Goal: Check status: Check status

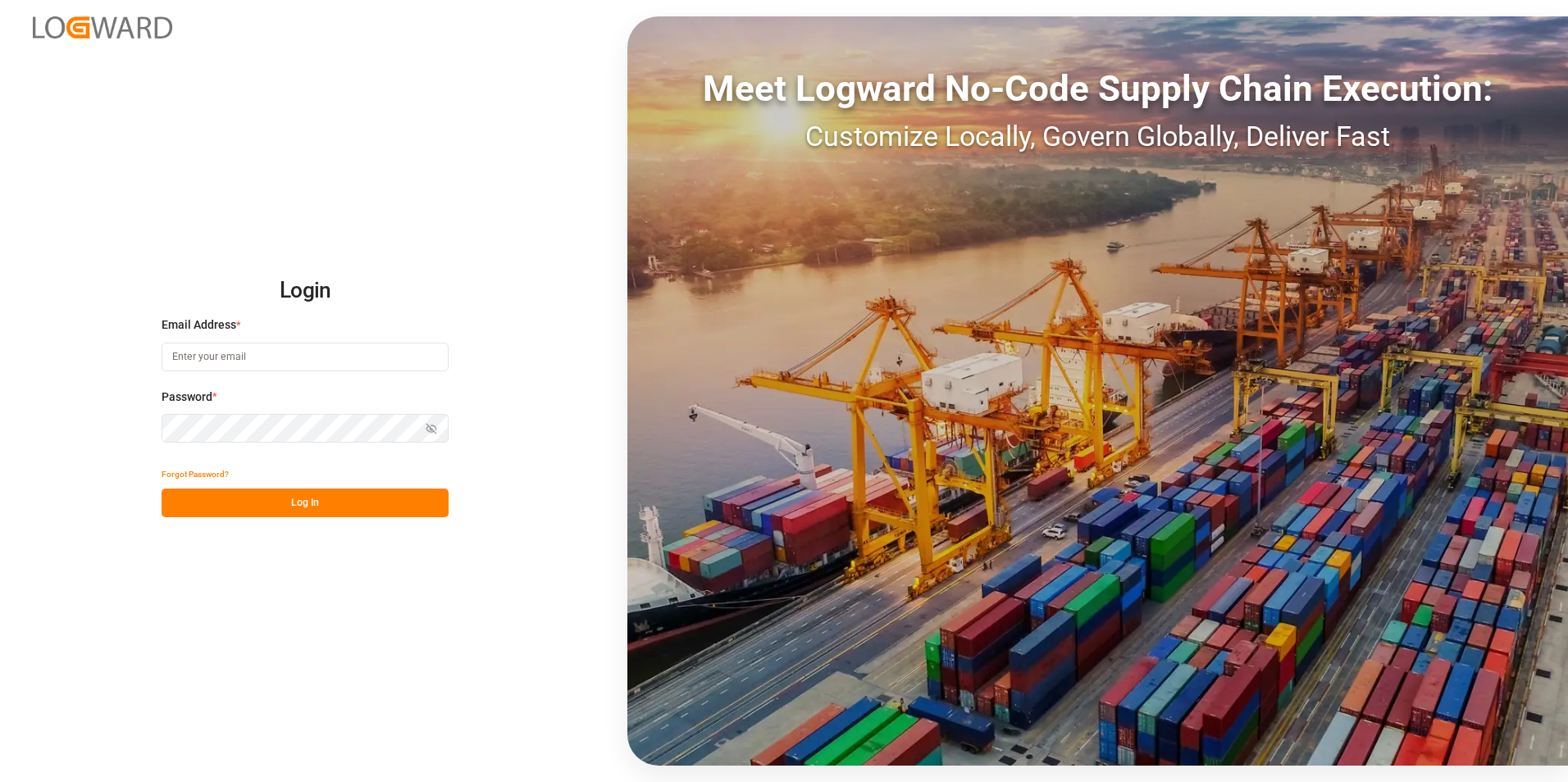
type input "[PERSON_NAME][EMAIL_ADDRESS][PERSON_NAME][DOMAIN_NAME]"
click at [256, 503] on button "Log In" at bounding box center [305, 503] width 287 height 29
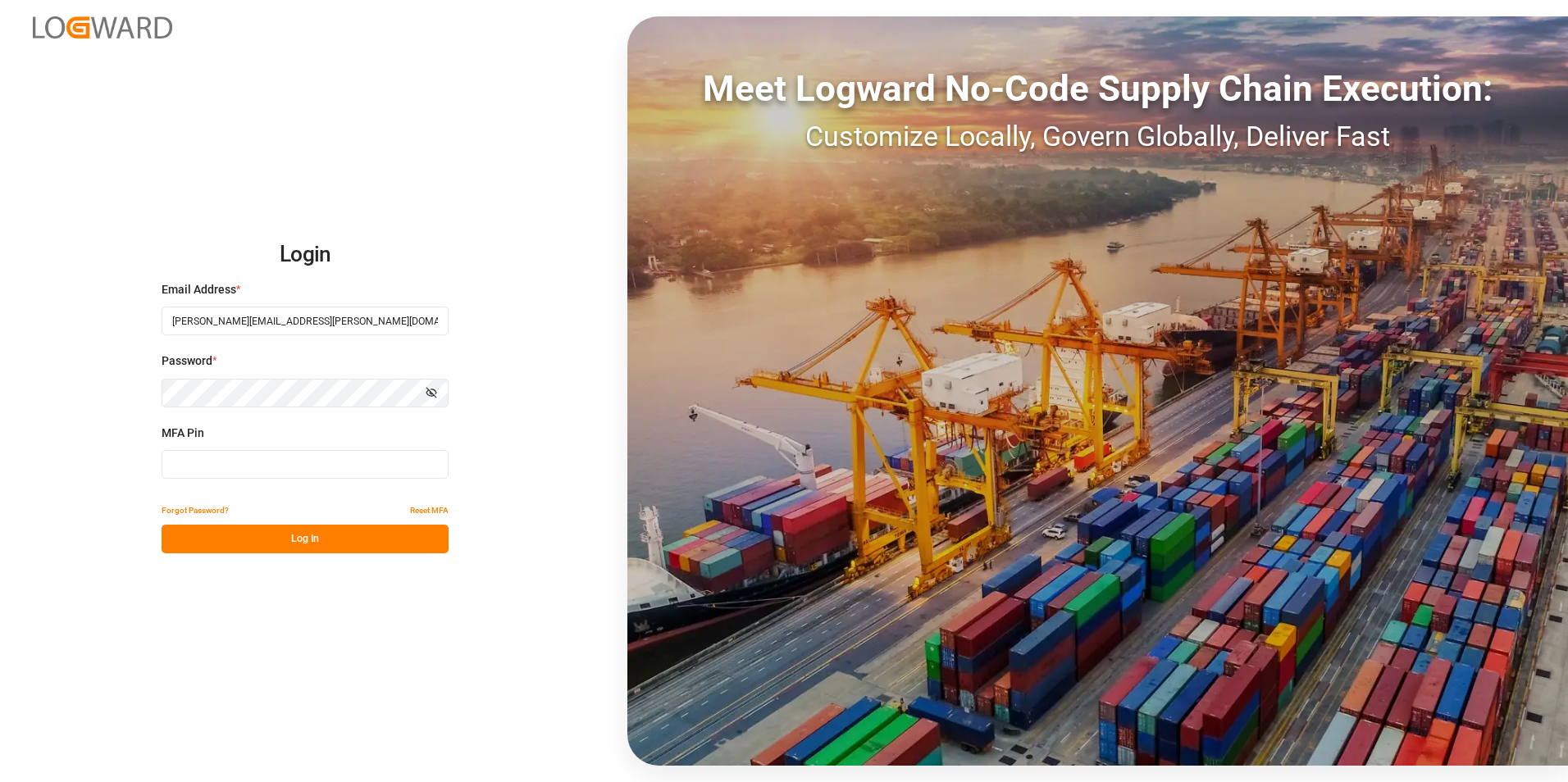
click at [251, 469] on input at bounding box center [305, 464] width 287 height 29
click at [280, 469] on input at bounding box center [305, 464] width 287 height 29
type input "060533"
click at [312, 532] on button "Log In" at bounding box center [305, 539] width 287 height 29
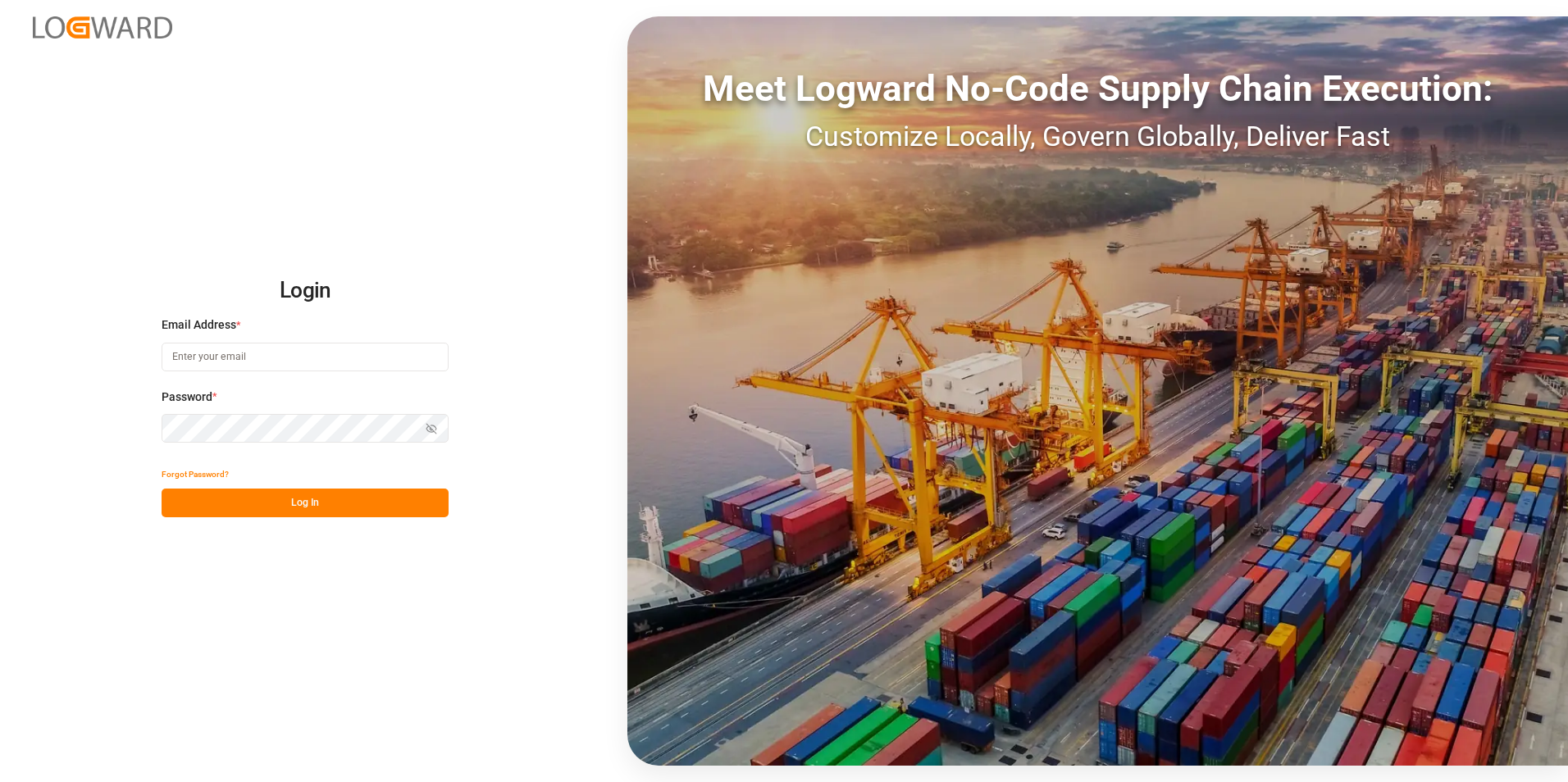
type input "[PERSON_NAME][EMAIL_ADDRESS][PERSON_NAME][DOMAIN_NAME]"
click at [312, 504] on button "Log In" at bounding box center [305, 503] width 287 height 29
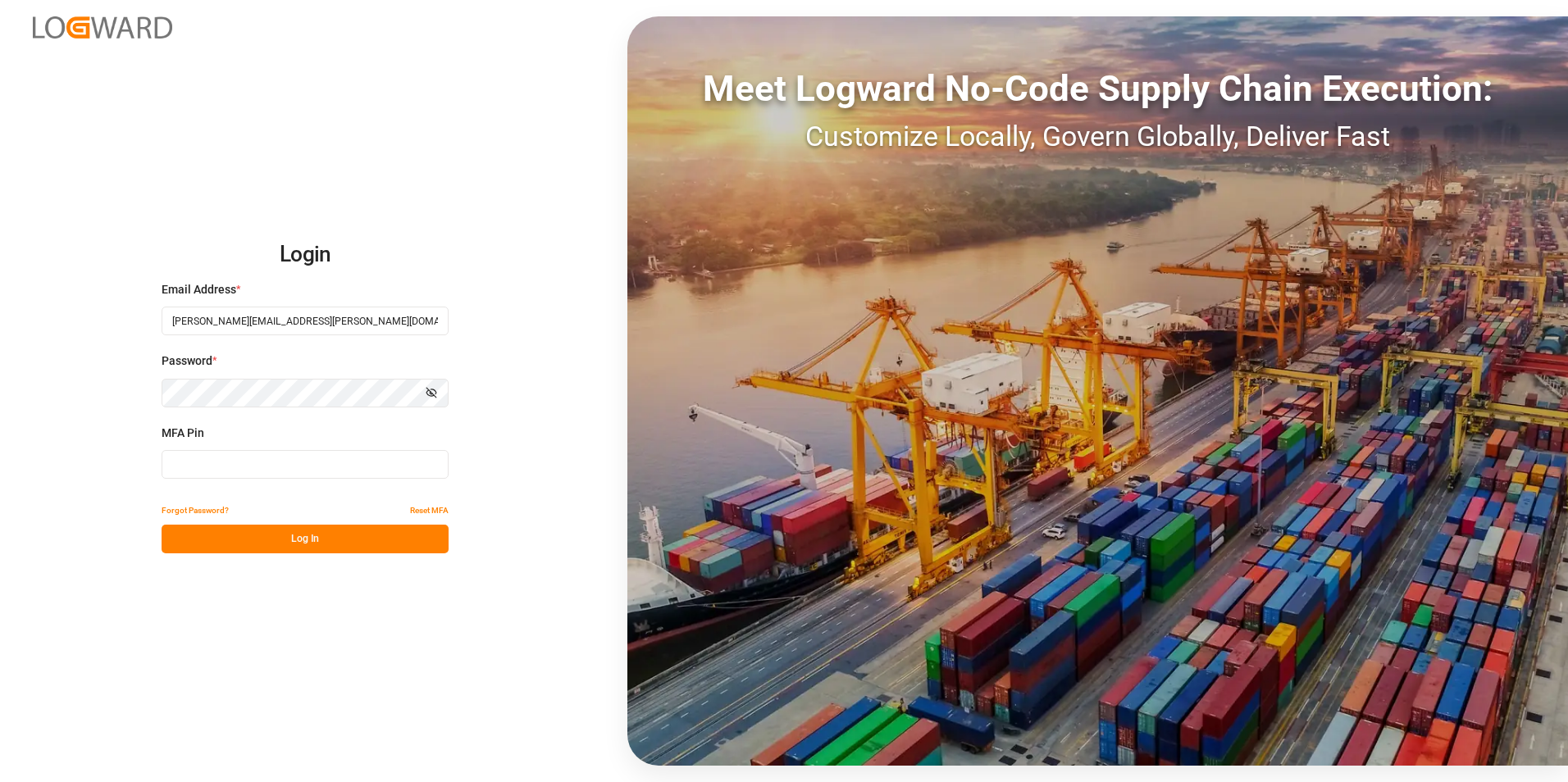
click at [294, 468] on input at bounding box center [305, 464] width 287 height 29
type input "047273"
click at [294, 543] on button "Log In" at bounding box center [305, 539] width 287 height 29
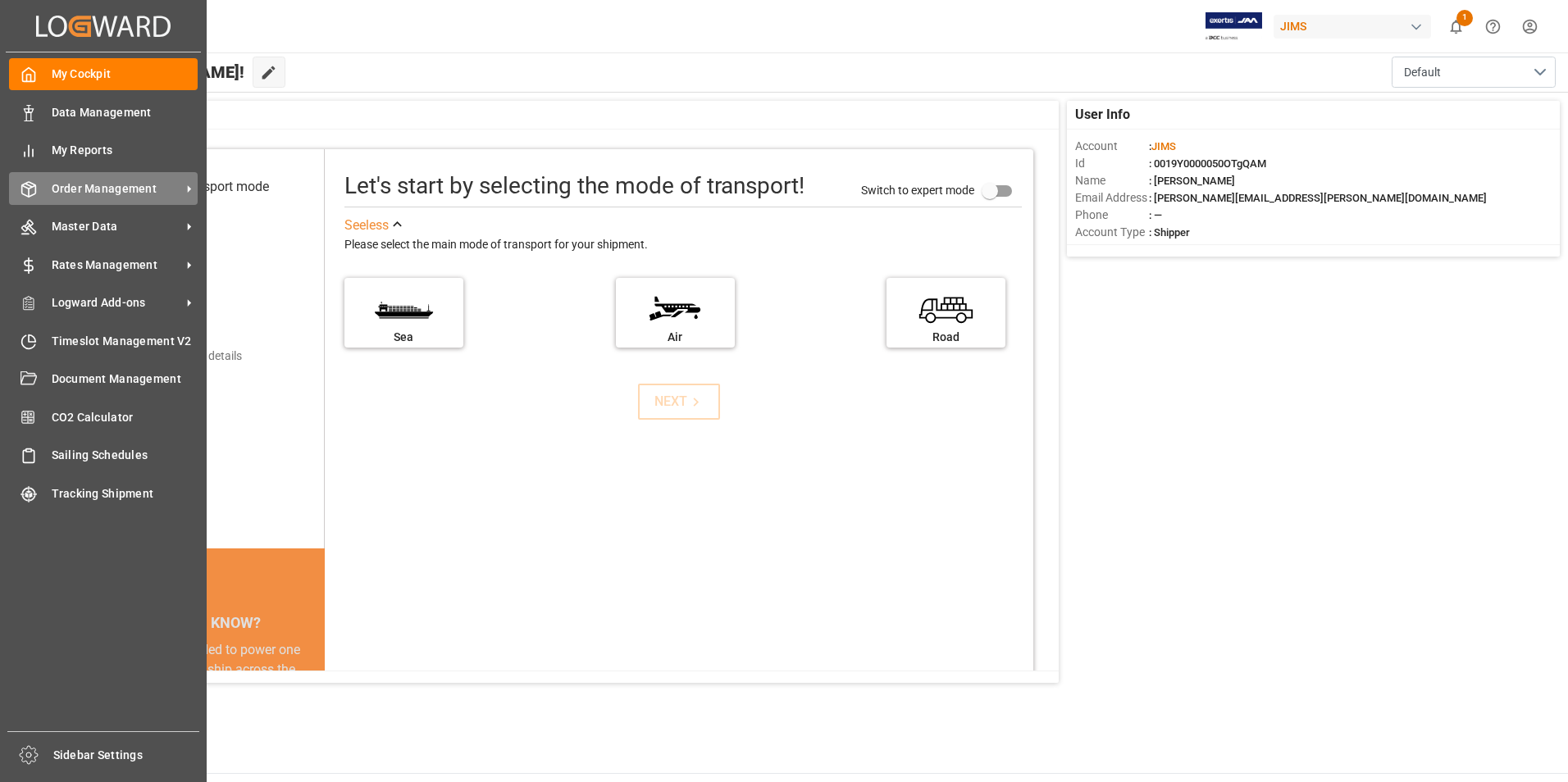
click at [104, 189] on span "Order Management" at bounding box center [116, 189] width 129 height 17
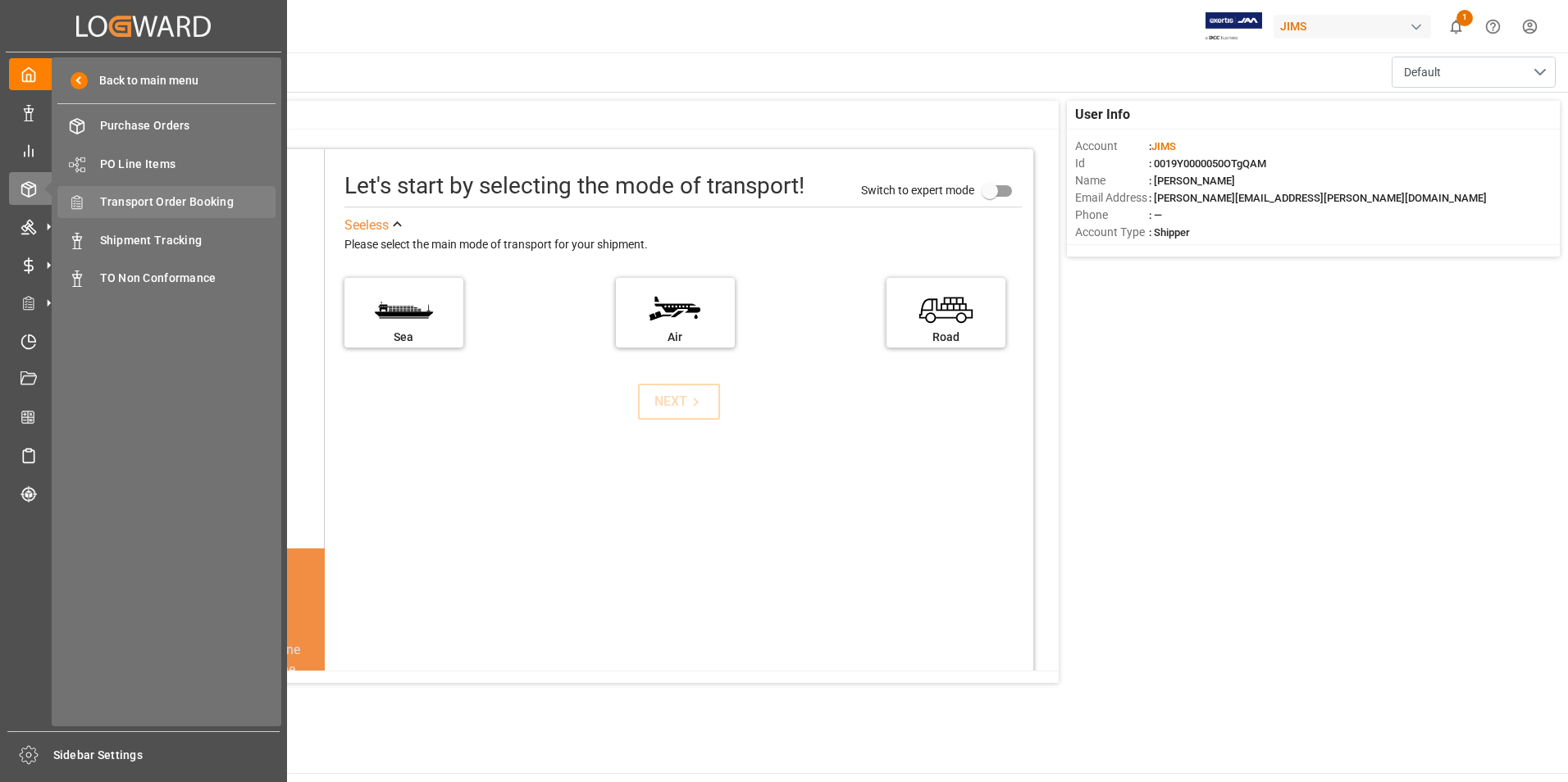
click at [205, 212] on div "Transport Order Booking Transport Order Booking" at bounding box center [166, 202] width 218 height 32
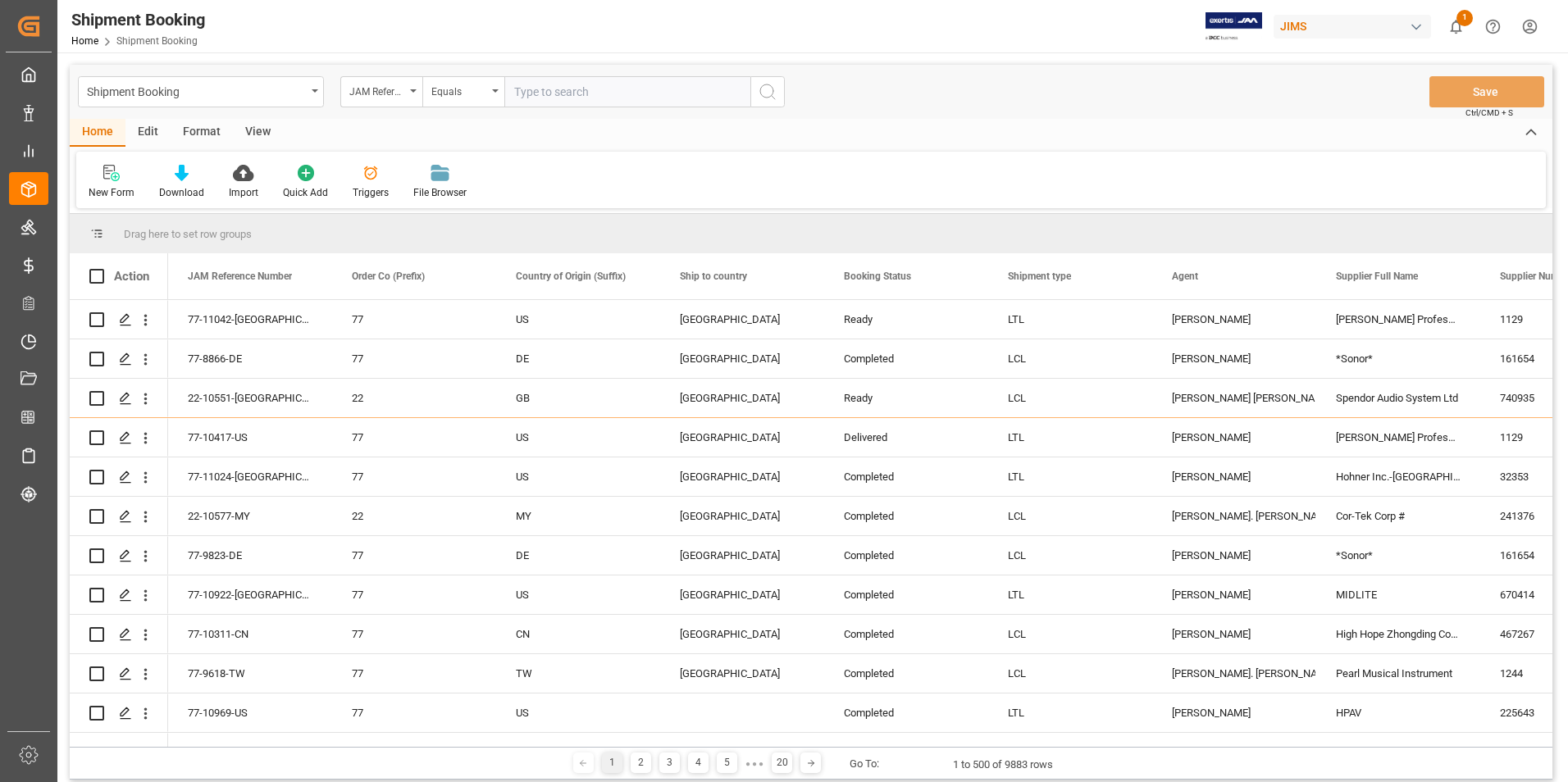
drag, startPoint x: 532, startPoint y: 94, endPoint x: 594, endPoint y: 66, distance: 68.0
click at [532, 94] on input "text" at bounding box center [627, 92] width 246 height 31
type input "22-10387-GB"
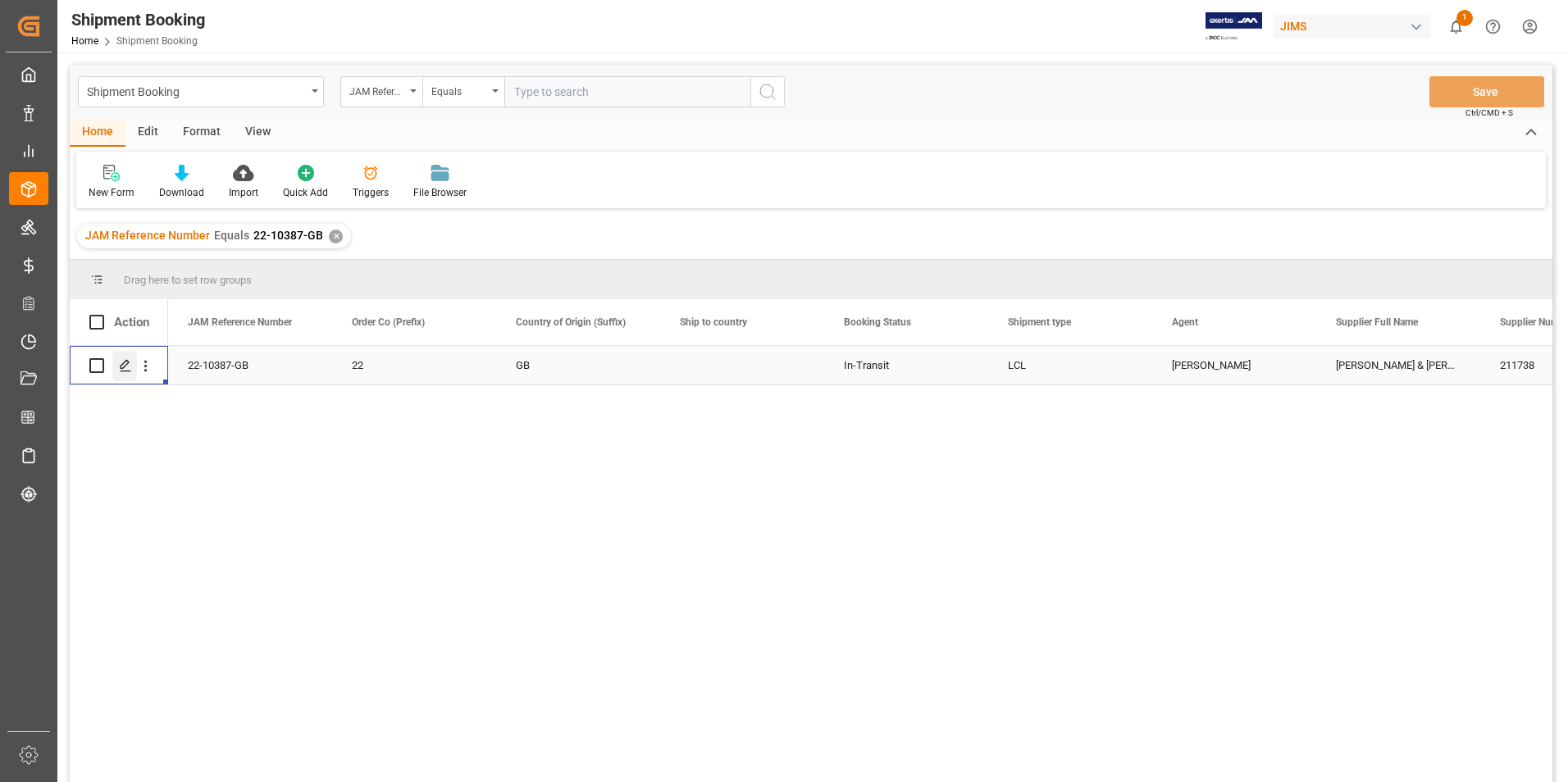
click at [128, 365] on icon "Press SPACE to select this row." at bounding box center [125, 365] width 13 height 13
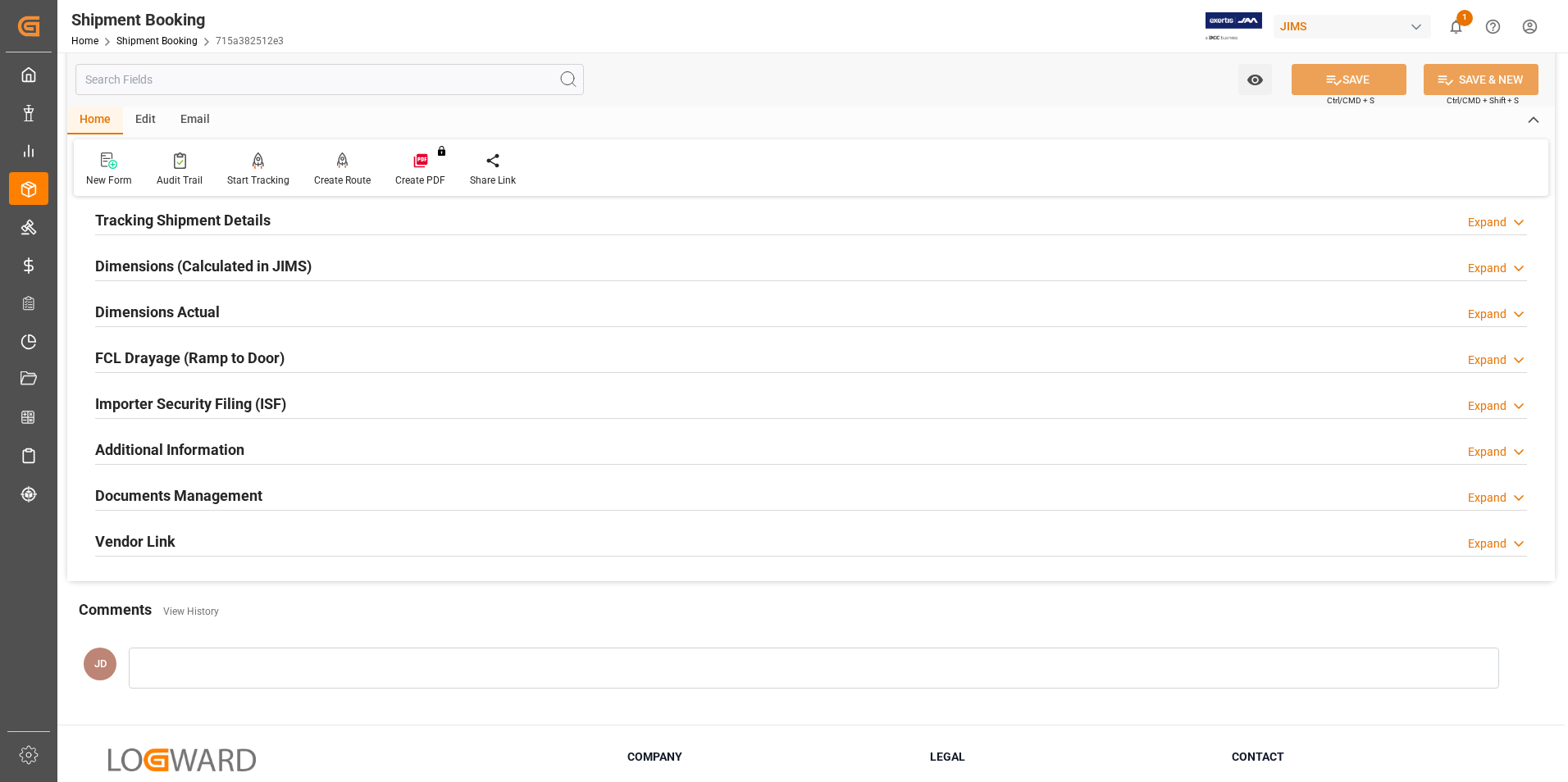
scroll to position [328, 0]
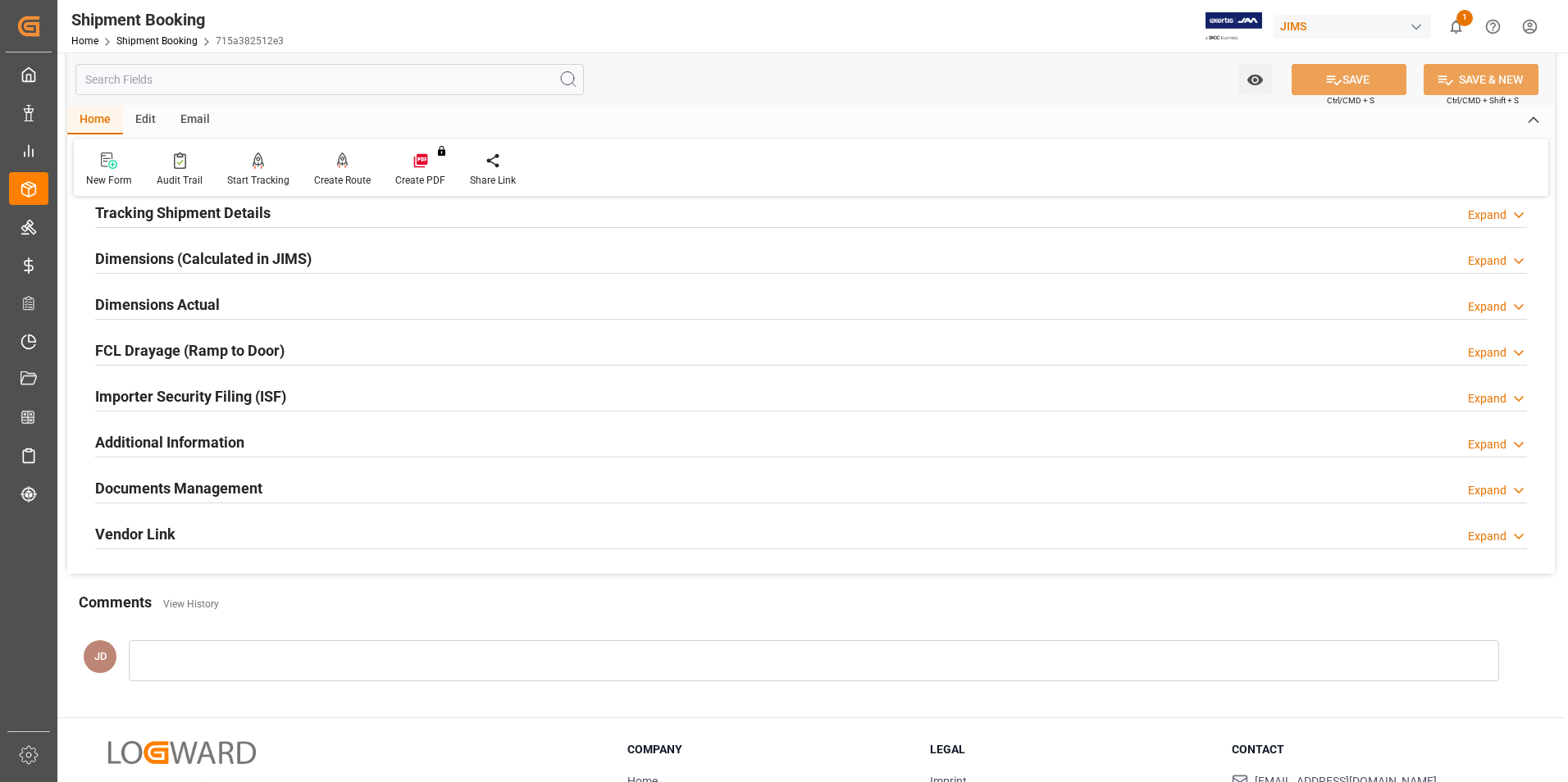
click at [206, 486] on h2 "Documents Management" at bounding box center [179, 488] width 167 height 22
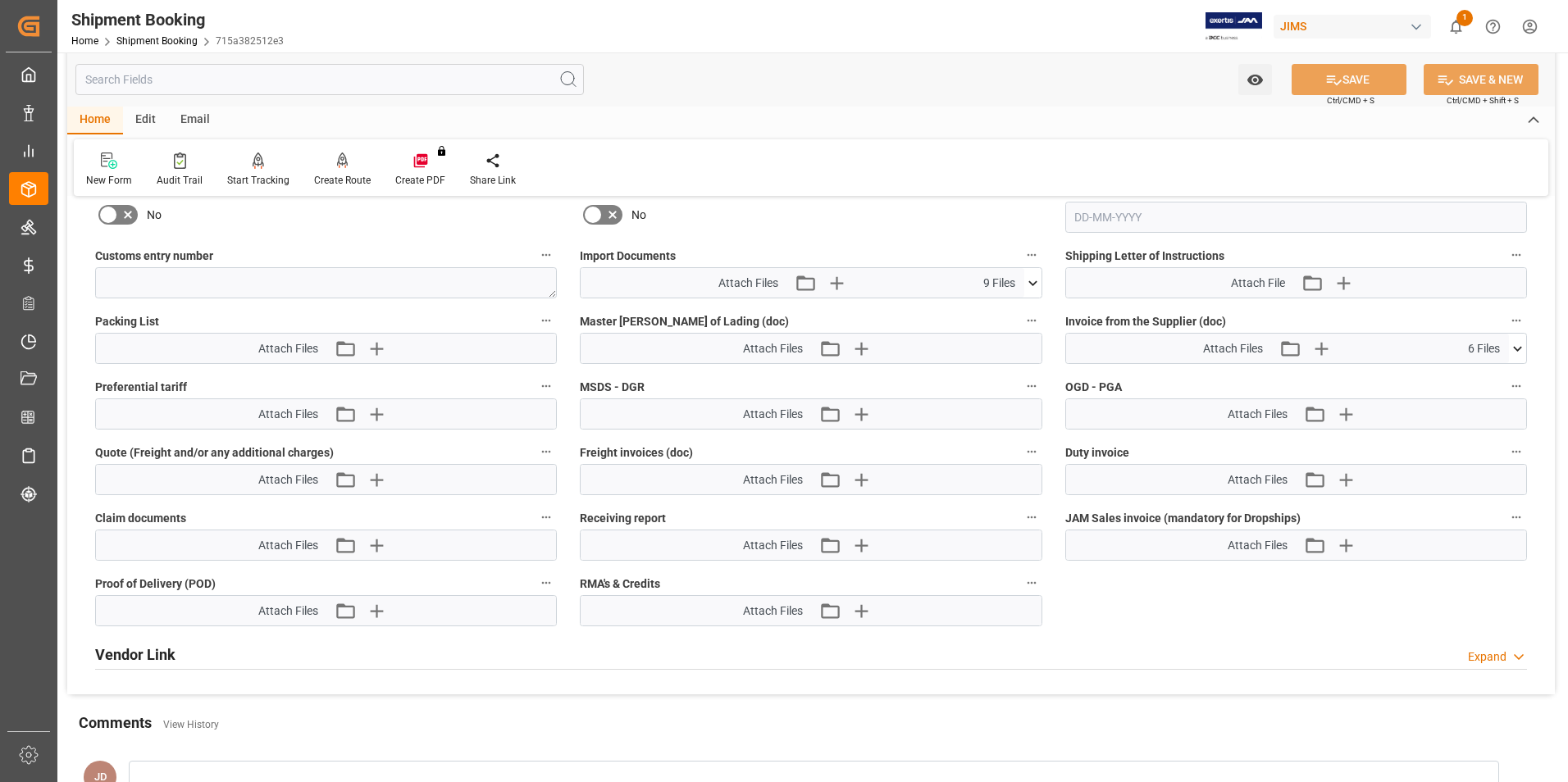
scroll to position [820, 0]
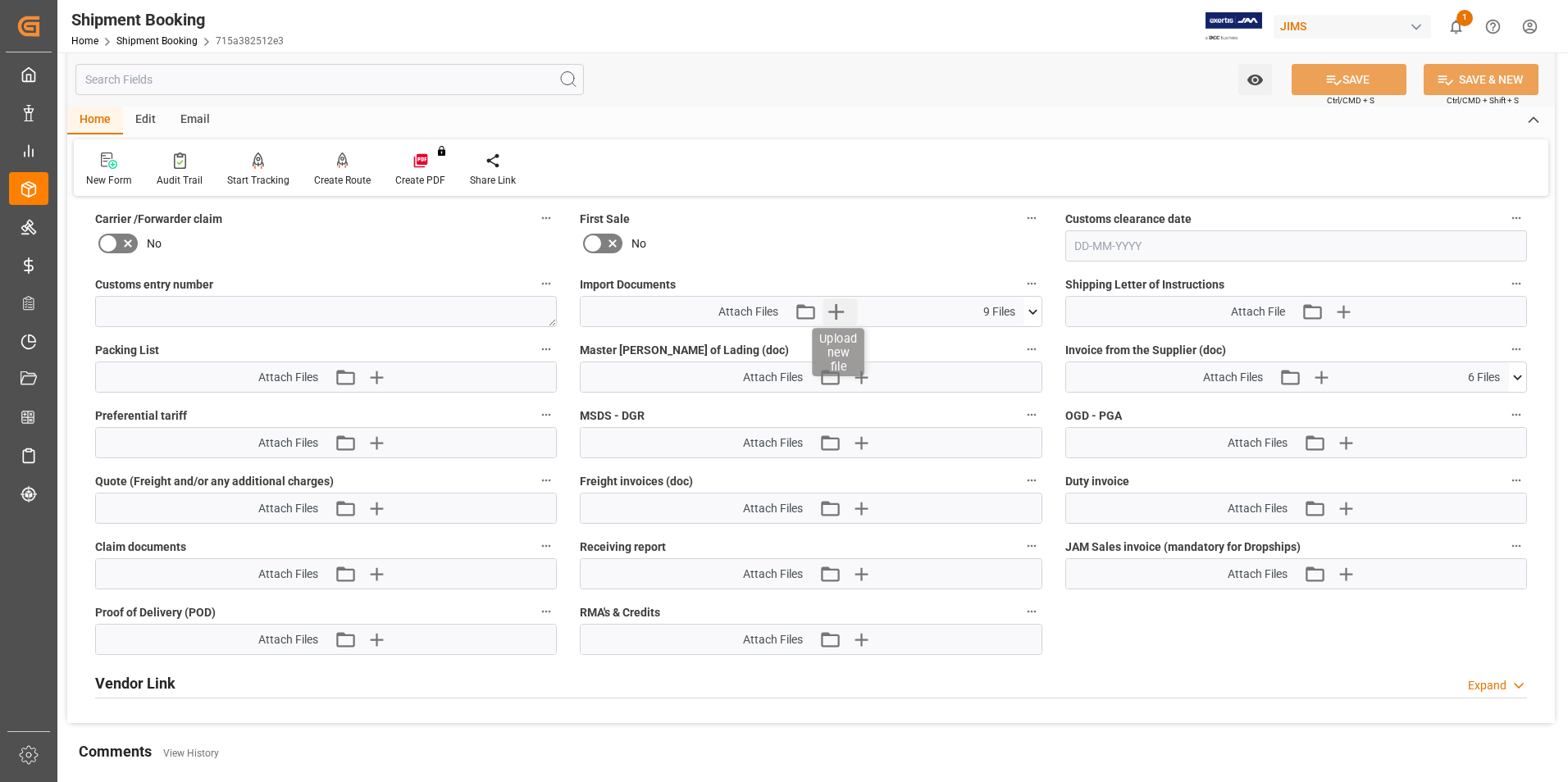
click at [837, 310] on icon "button" at bounding box center [836, 312] width 15 height 15
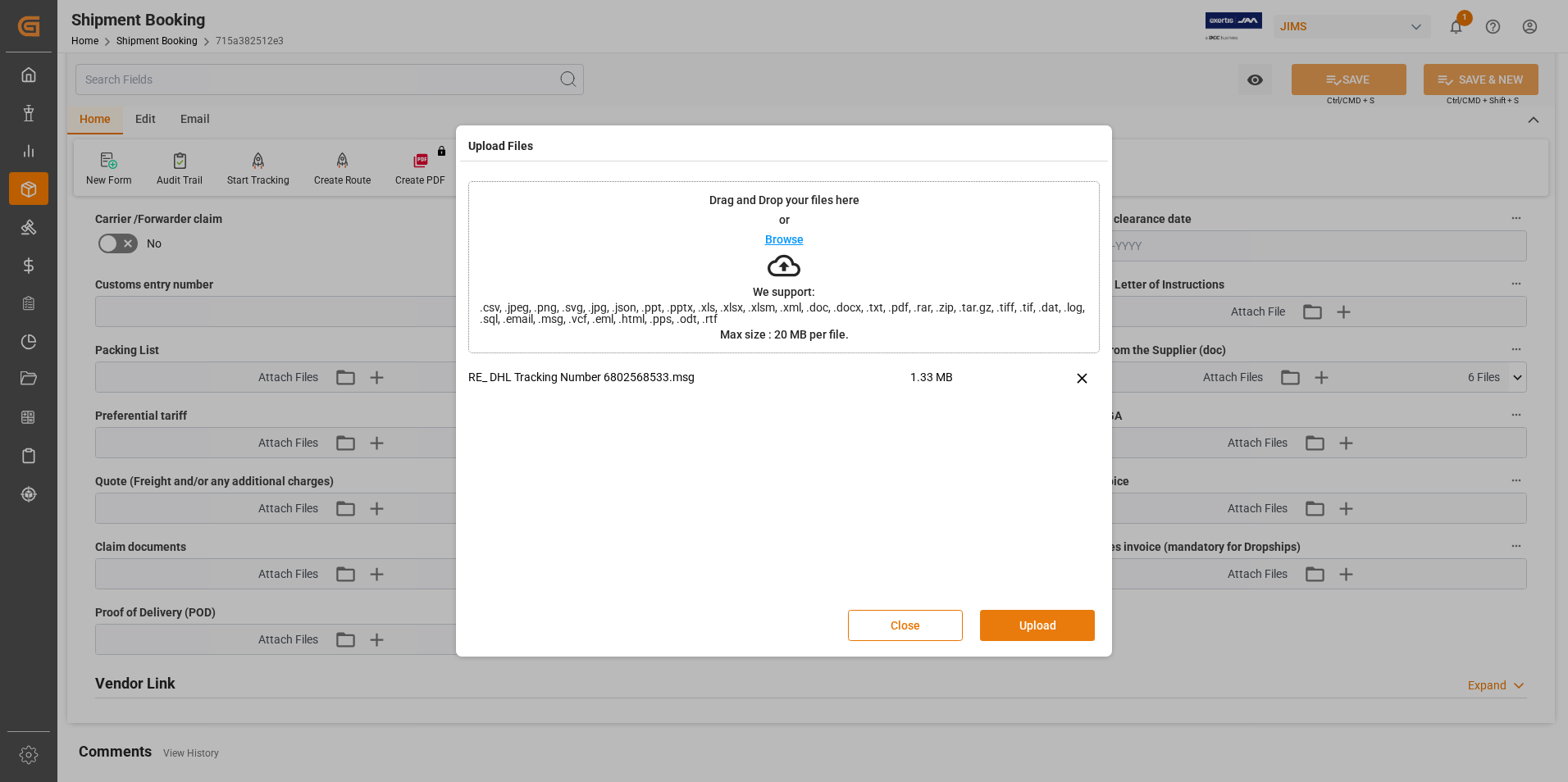
click at [1038, 630] on button "Upload" at bounding box center [1037, 625] width 115 height 31
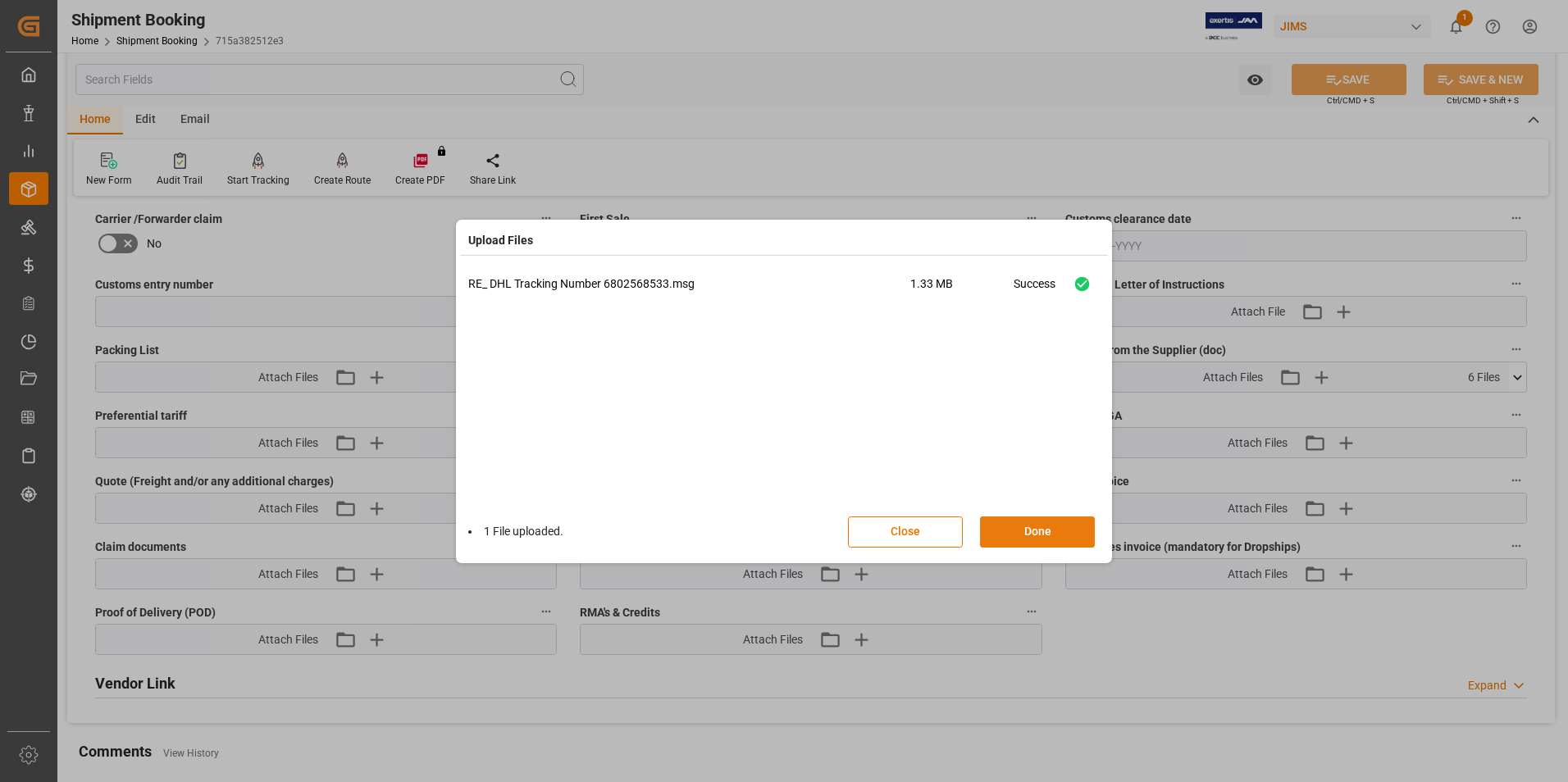
click at [1036, 526] on button "Done" at bounding box center [1037, 532] width 115 height 31
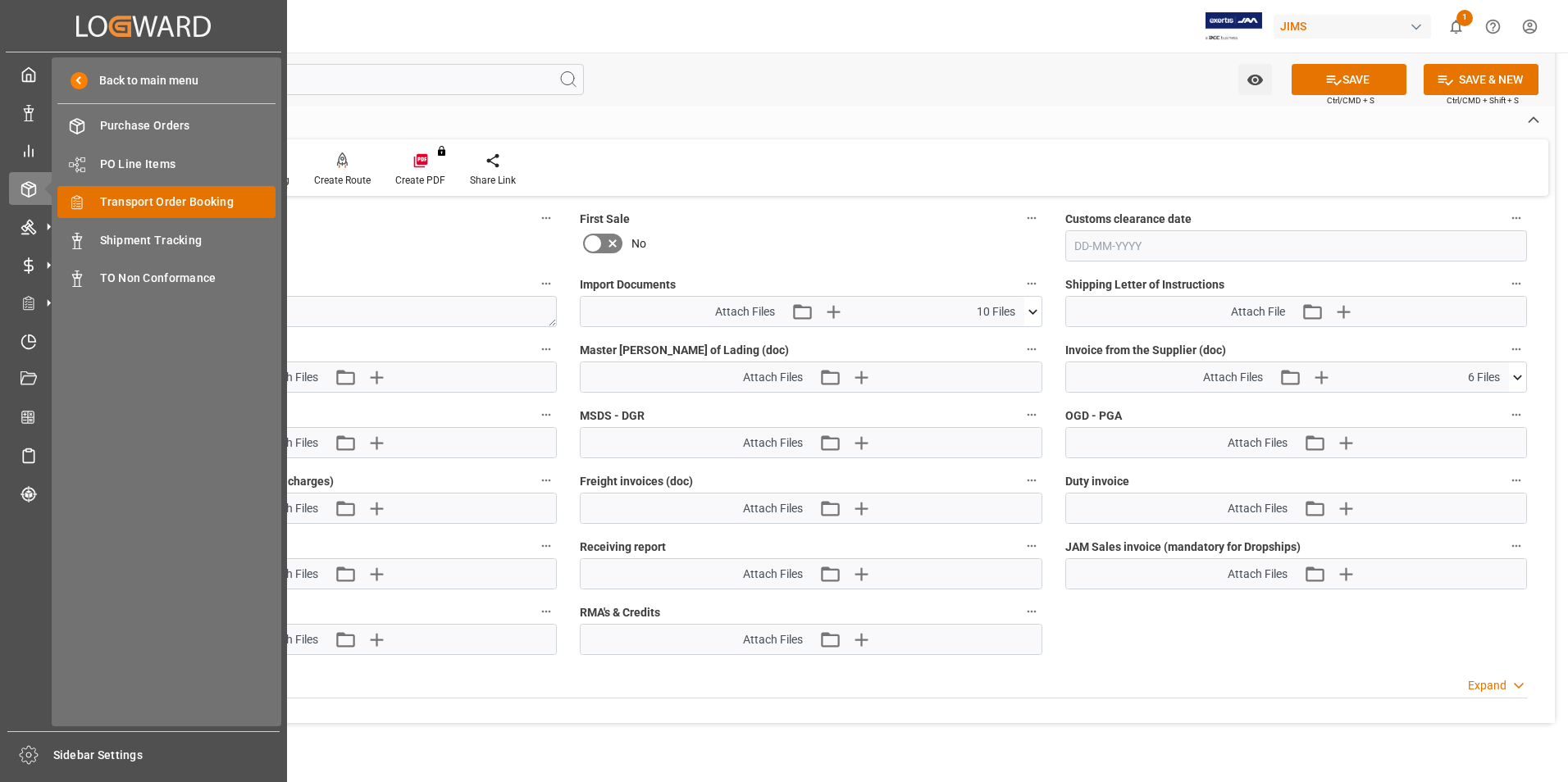
click at [184, 202] on span "Transport Order Booking" at bounding box center [188, 201] width 176 height 17
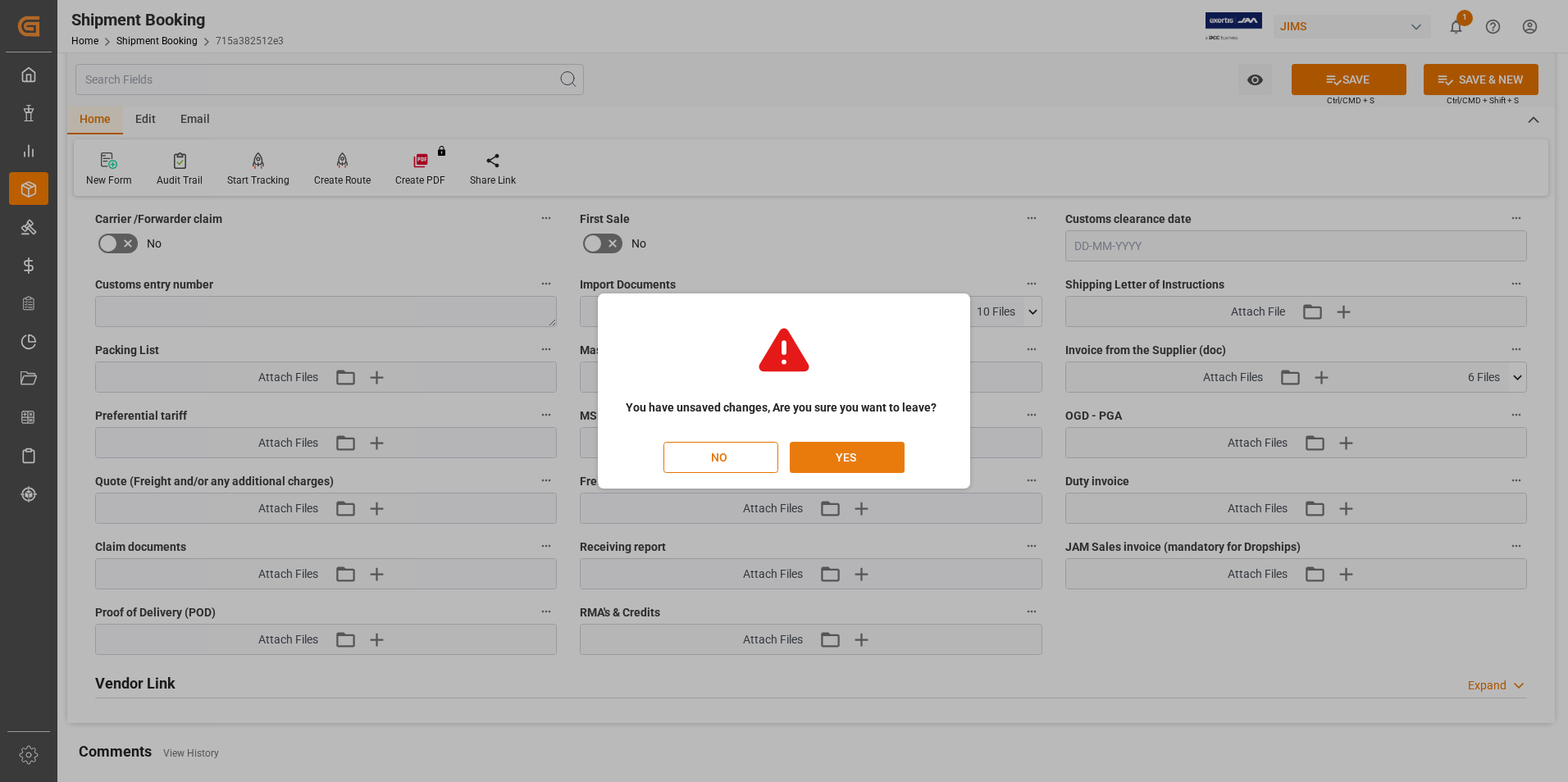
click at [837, 460] on button "YES" at bounding box center [846, 457] width 115 height 31
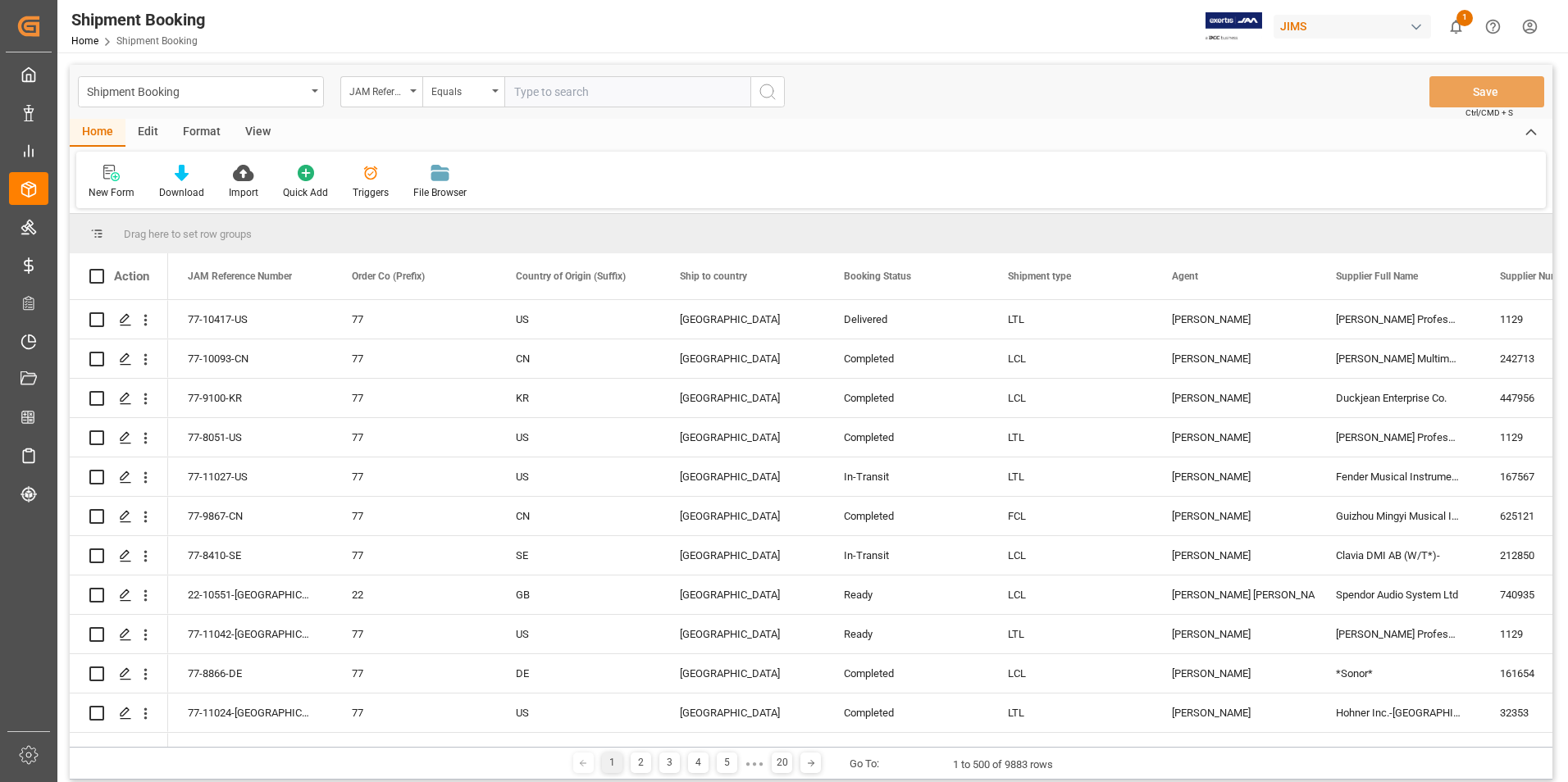
click at [550, 94] on input "text" at bounding box center [627, 92] width 246 height 31
type input "22-10387-GB"
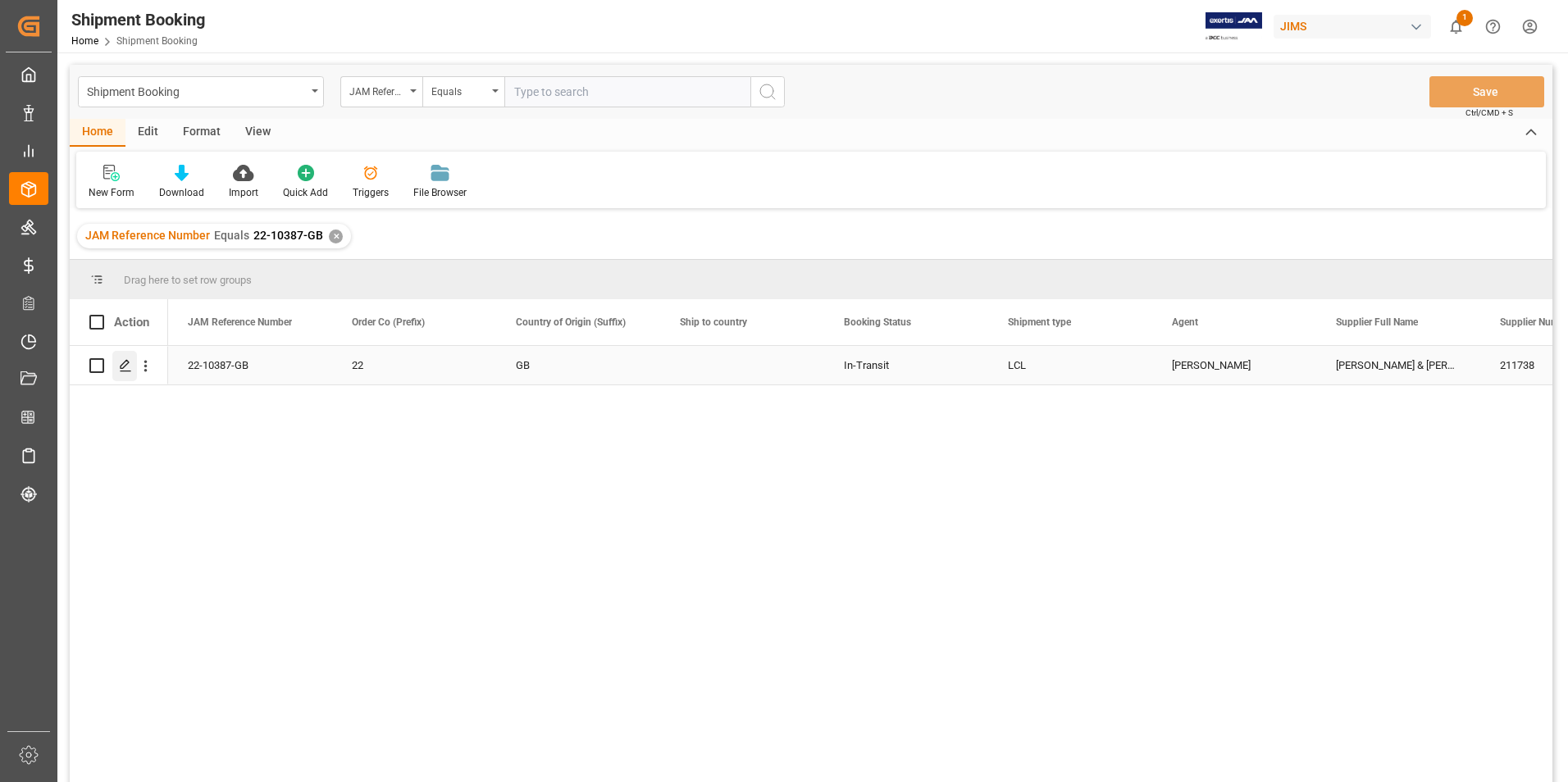
click at [124, 362] on icon "Press SPACE to select this row." at bounding box center [125, 365] width 13 height 13
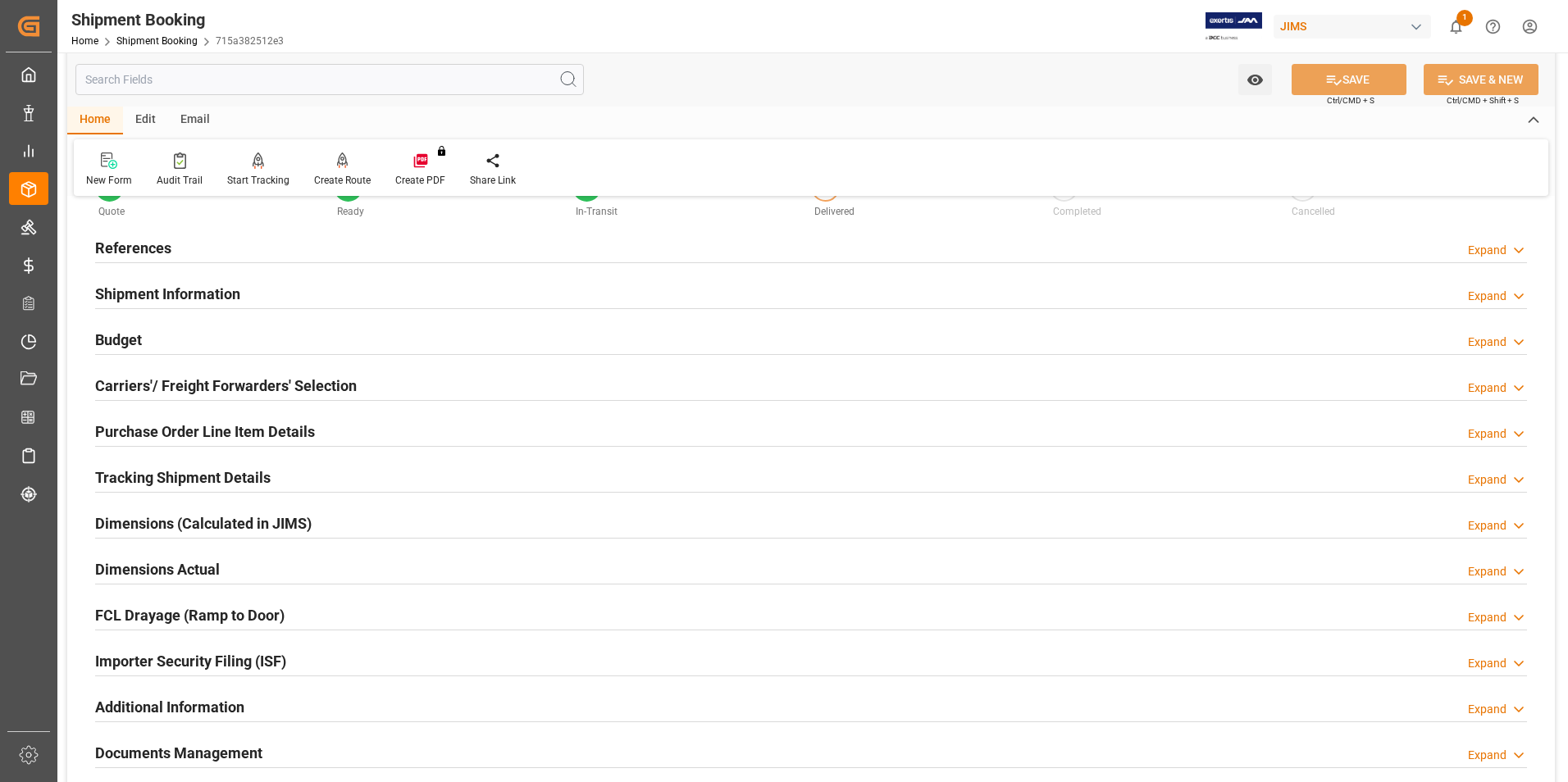
scroll to position [328, 0]
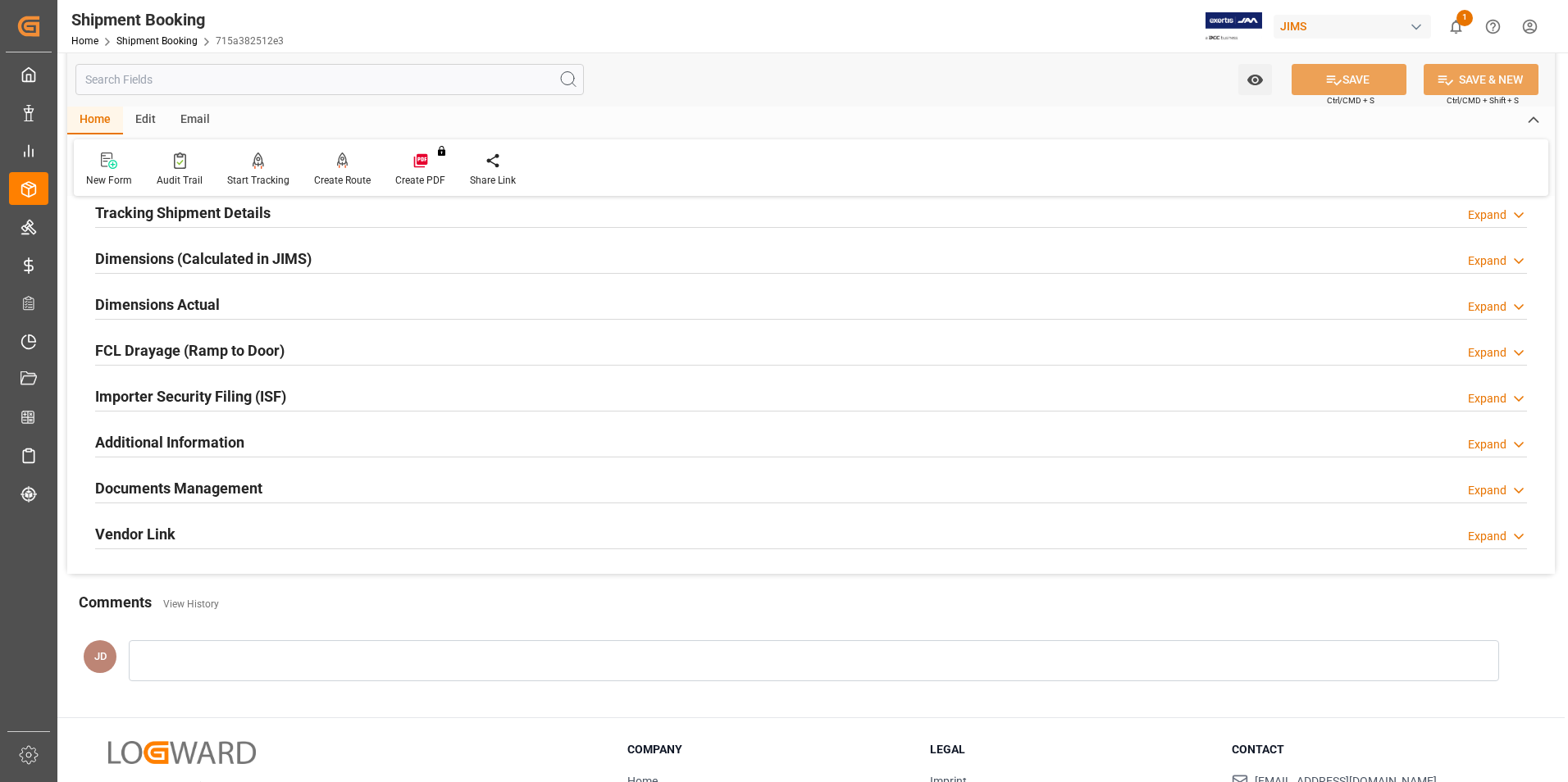
click at [234, 484] on h2 "Documents Management" at bounding box center [179, 488] width 167 height 22
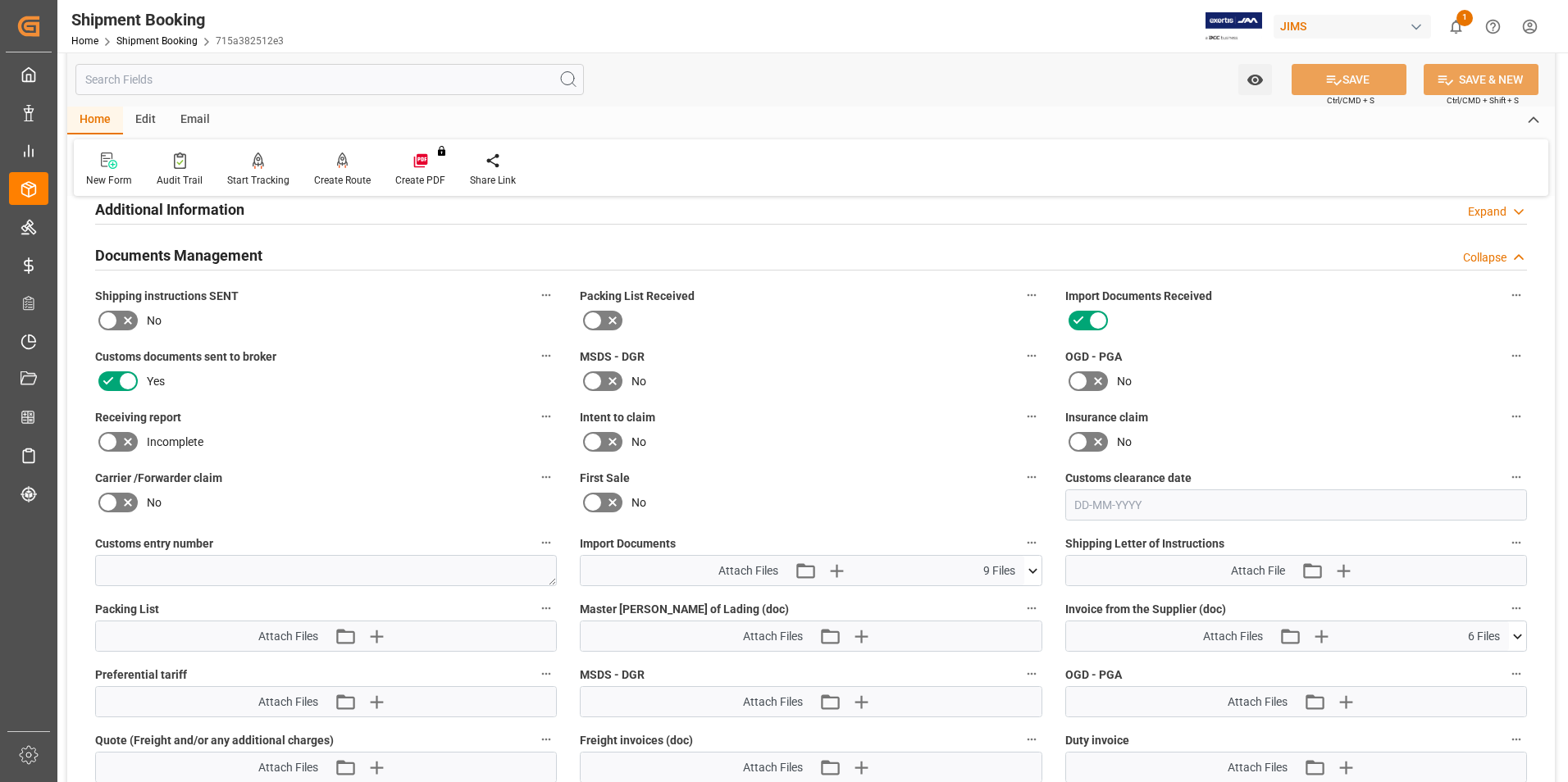
scroll to position [574, 0]
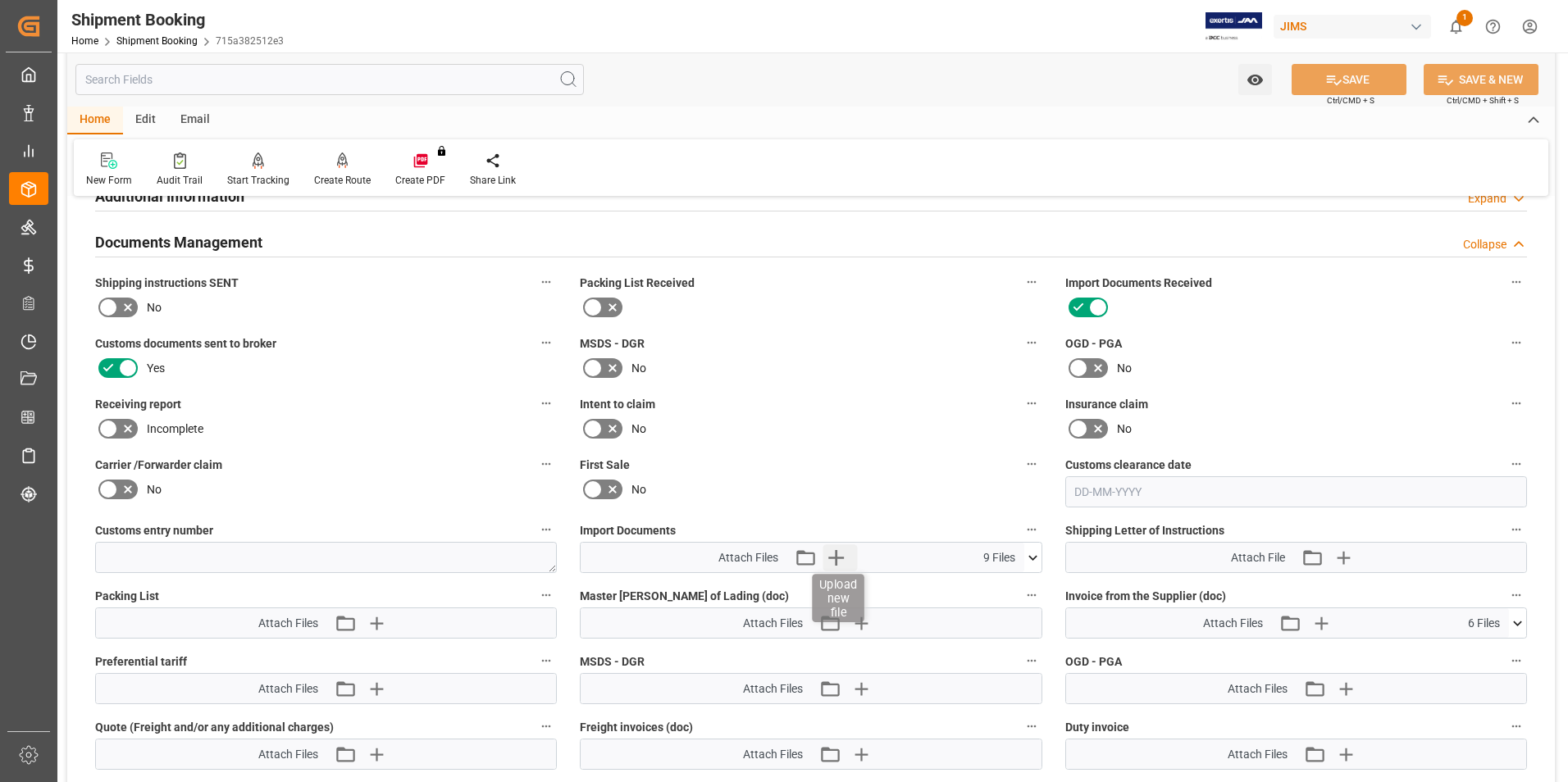
click at [835, 550] on icon "button" at bounding box center [835, 557] width 26 height 26
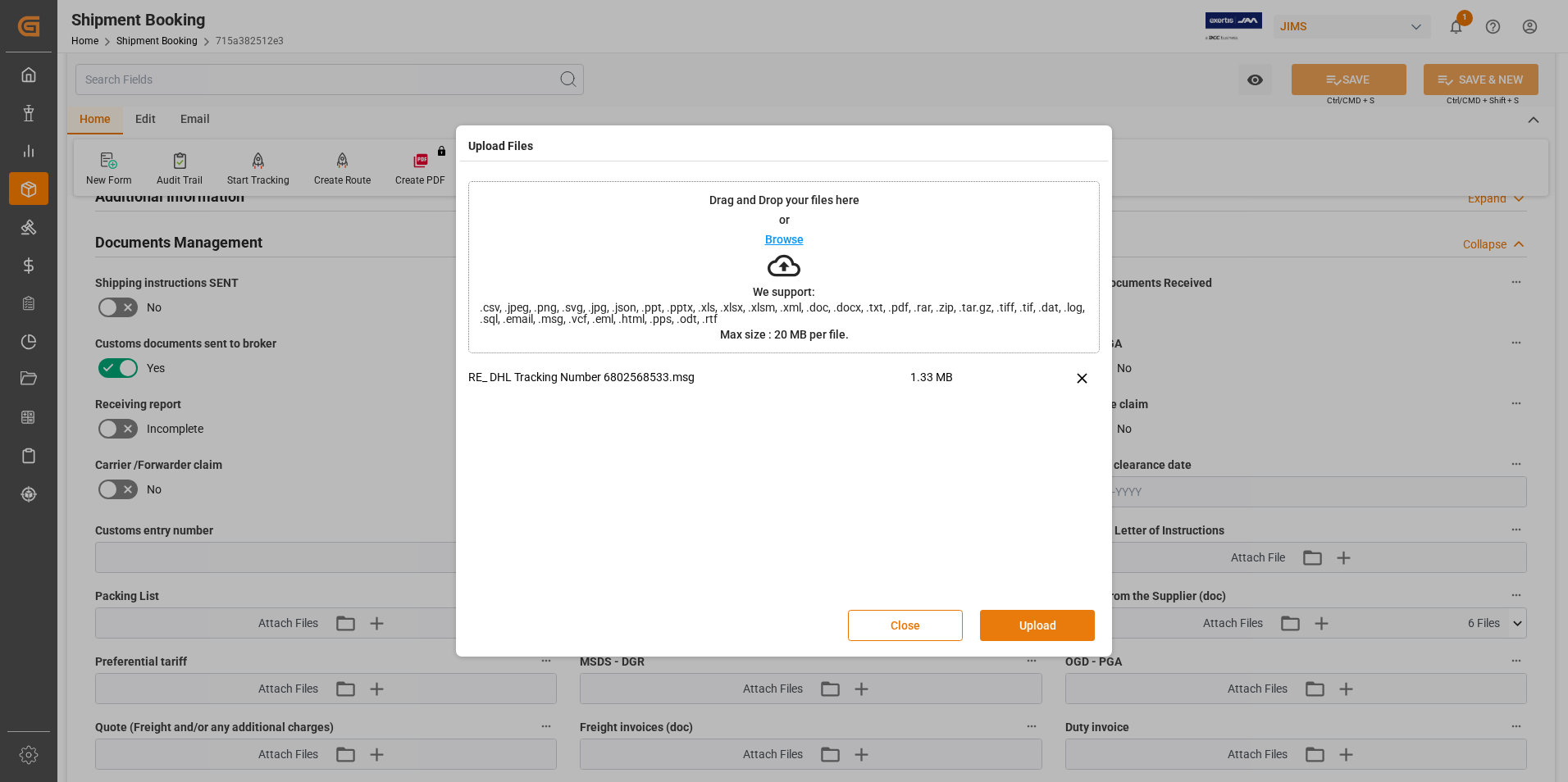
click at [1040, 624] on button "Upload" at bounding box center [1037, 625] width 115 height 31
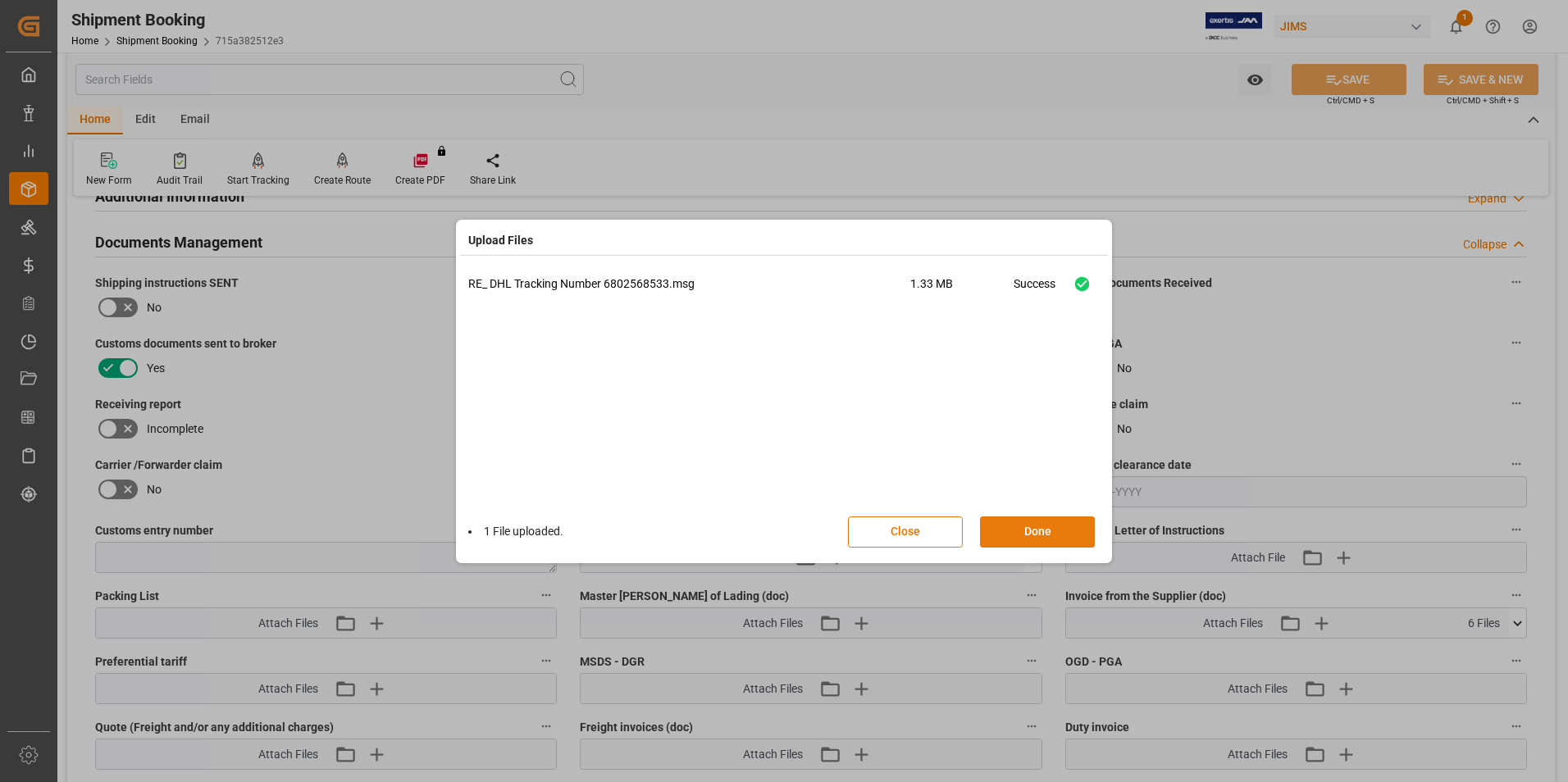
click at [1053, 533] on button "Done" at bounding box center [1037, 532] width 115 height 31
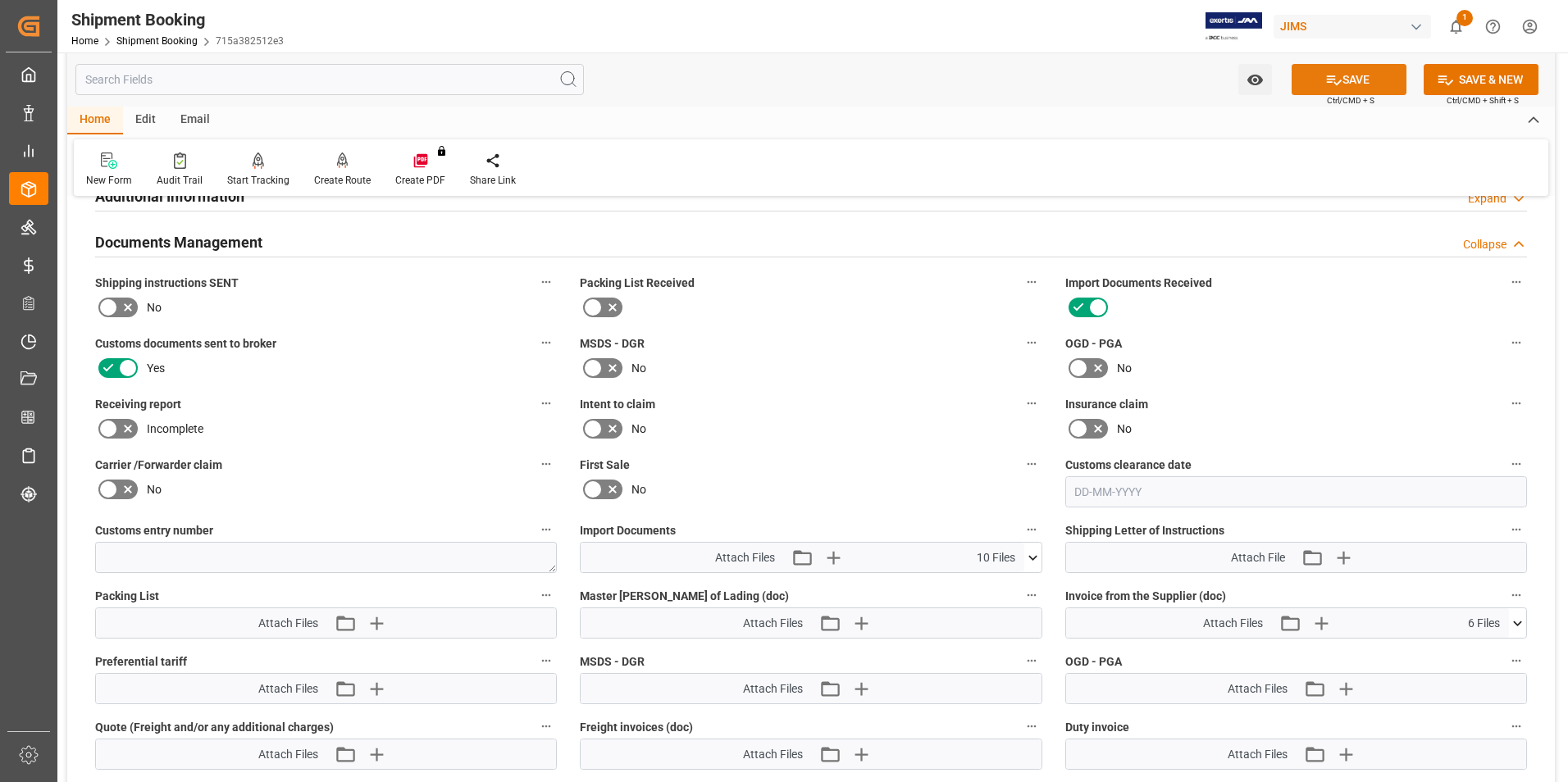
click at [1329, 73] on icon at bounding box center [1334, 79] width 17 height 17
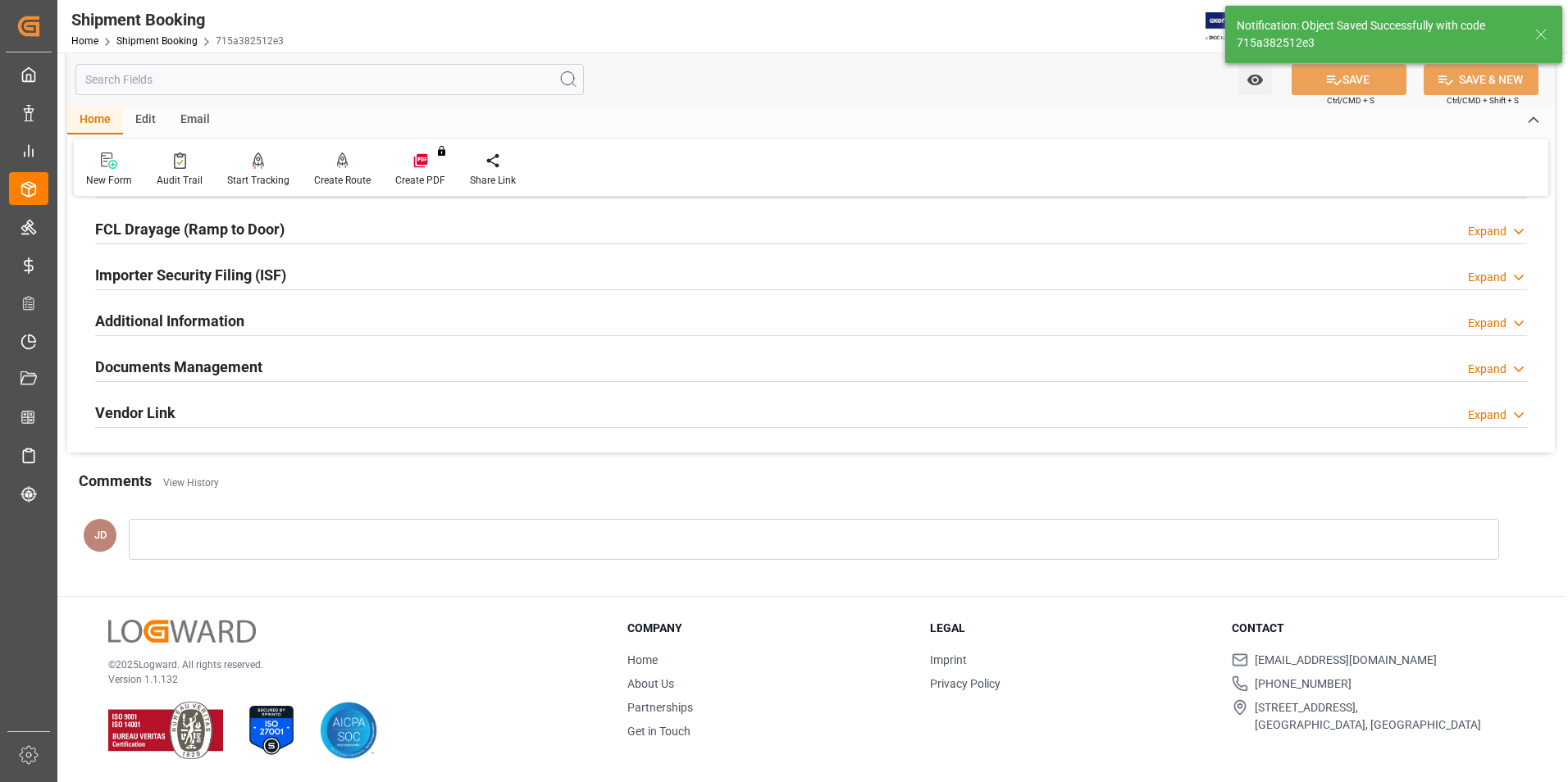
scroll to position [449, 0]
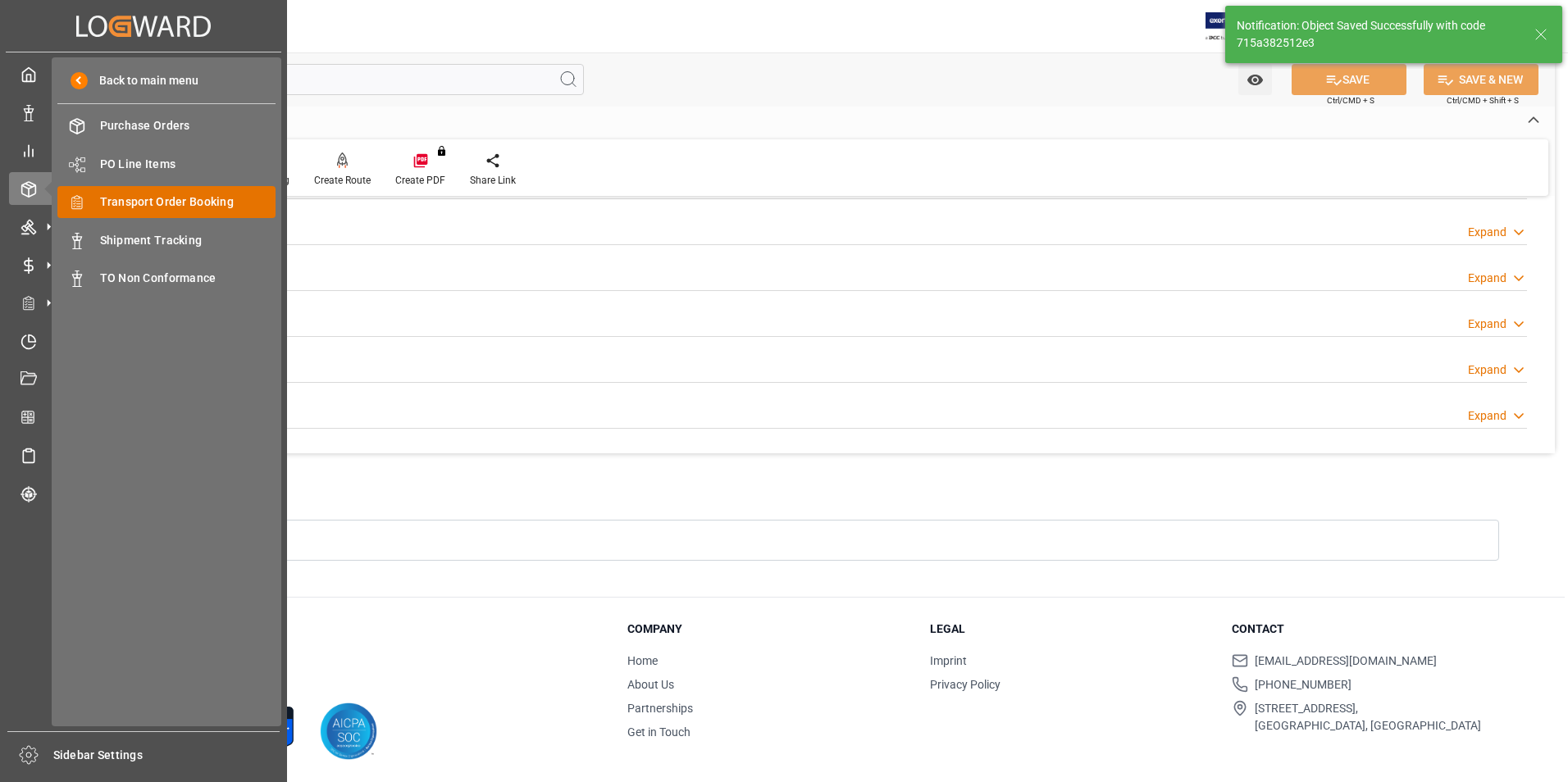
click at [238, 200] on span "Transport Order Booking" at bounding box center [188, 201] width 176 height 17
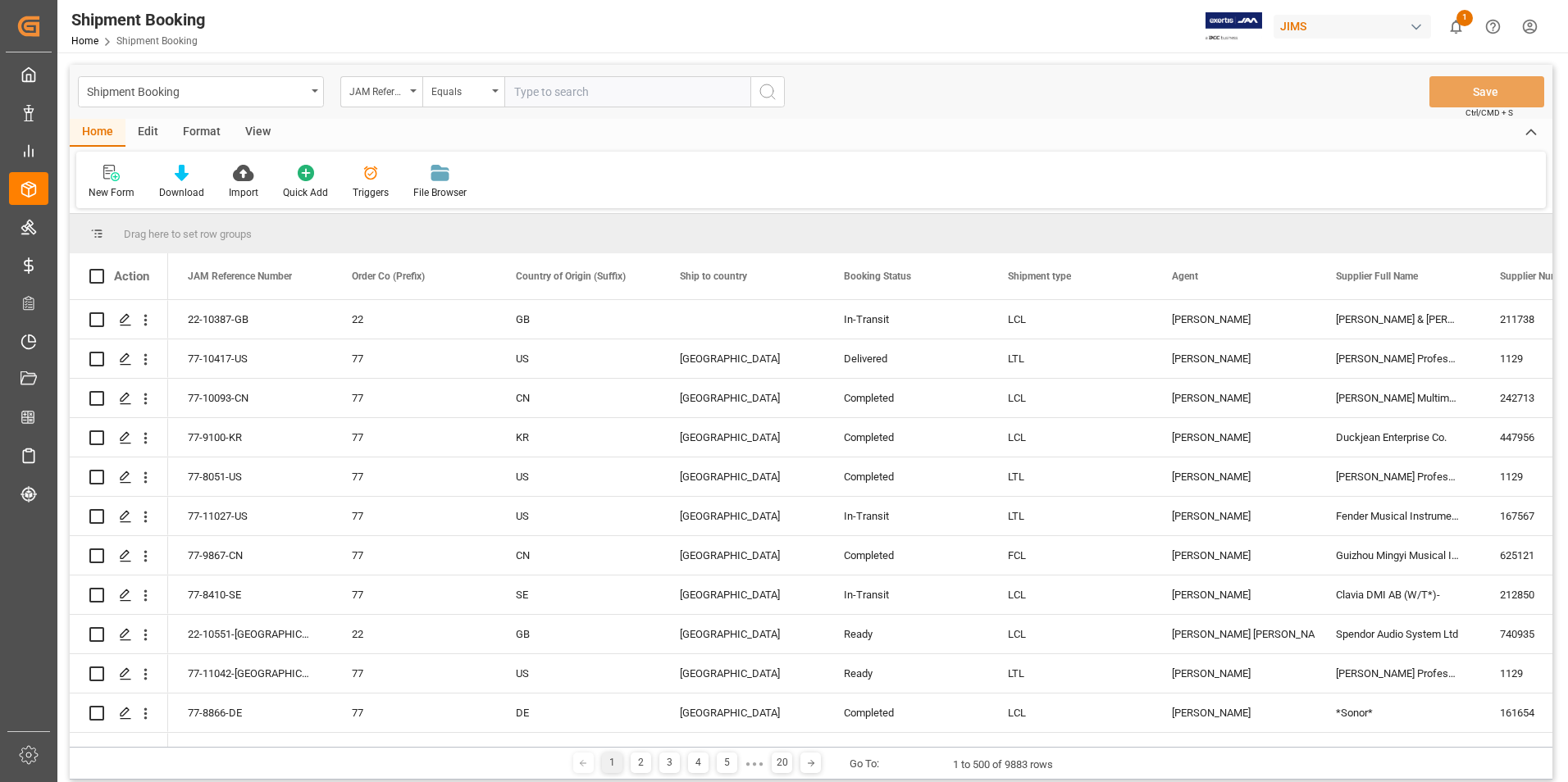
click at [540, 94] on input "text" at bounding box center [627, 92] width 246 height 31
paste input "77-10417-US"
type input "77-10417-US"
